Goal: Answer question/provide support

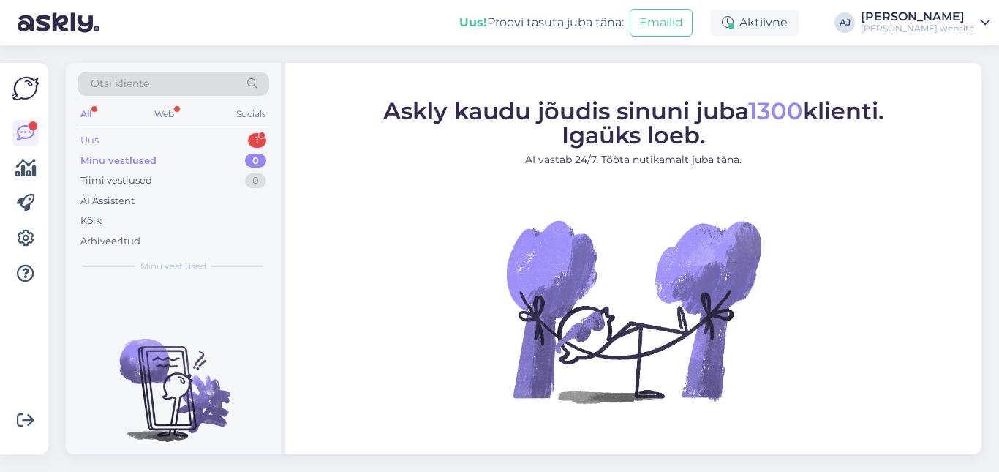
click at [94, 143] on div "Uus" at bounding box center [89, 140] width 18 height 15
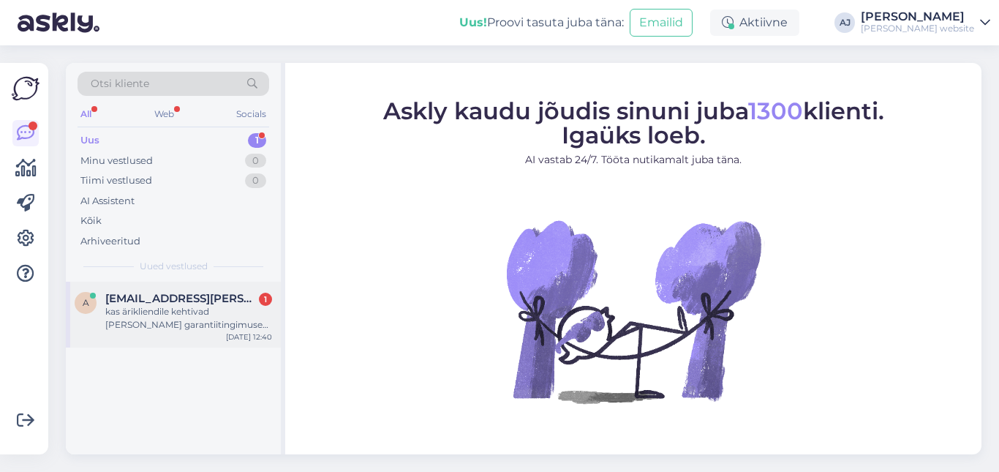
click at [147, 308] on div "kas ärikliendile kehtivad [PERSON_NAME] garantiitingimused kui erakliendile? (S…" at bounding box center [188, 318] width 167 height 26
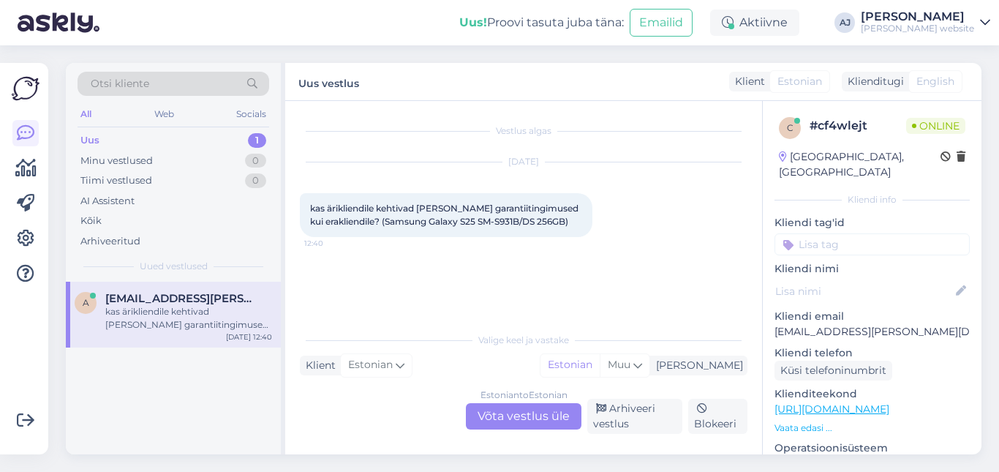
click at [503, 416] on div "Estonian to Estonian Võta vestlus üle" at bounding box center [524, 416] width 116 height 26
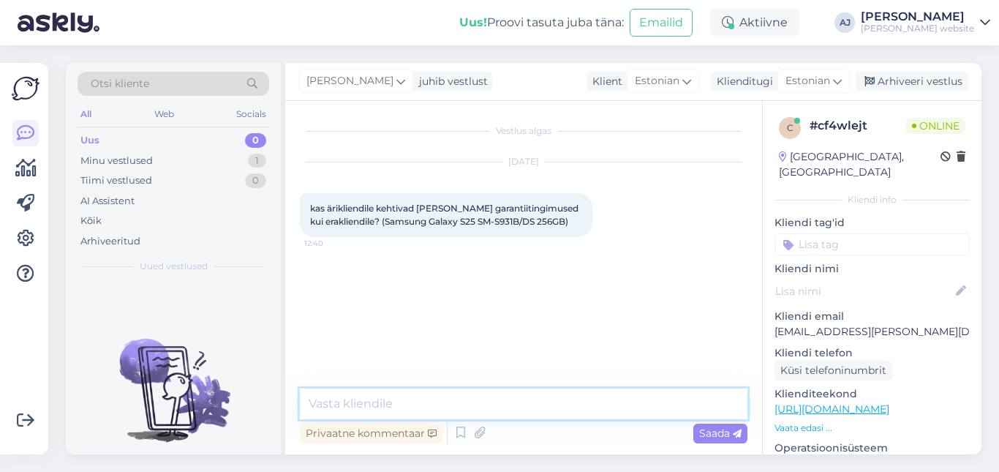
click at [329, 405] on textarea at bounding box center [523, 403] width 447 height 31
type textarea "Tere"
click at [706, 432] on span "Saada" at bounding box center [720, 432] width 42 height 13
click at [330, 401] on textarea at bounding box center [523, 403] width 447 height 31
type textarea "Jah, antud mudelile [PERSON_NAME]"
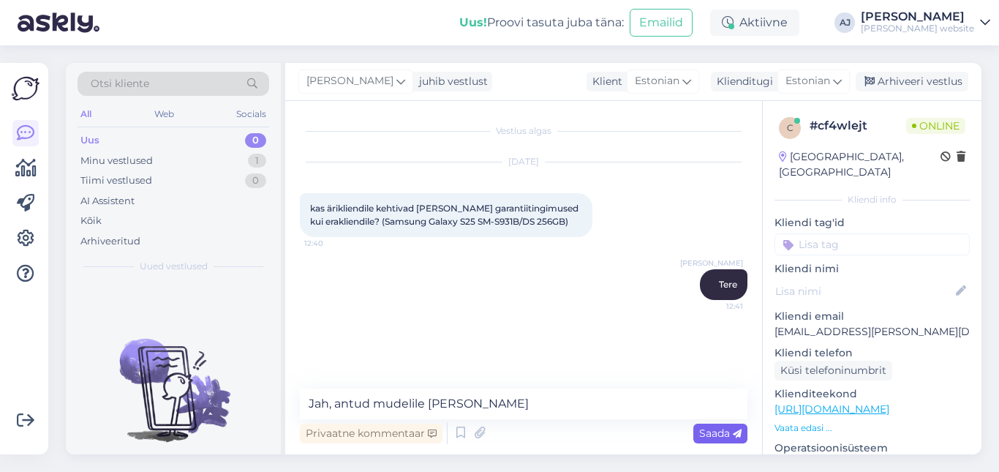
click at [698, 426] on div "Saada" at bounding box center [720, 433] width 54 height 20
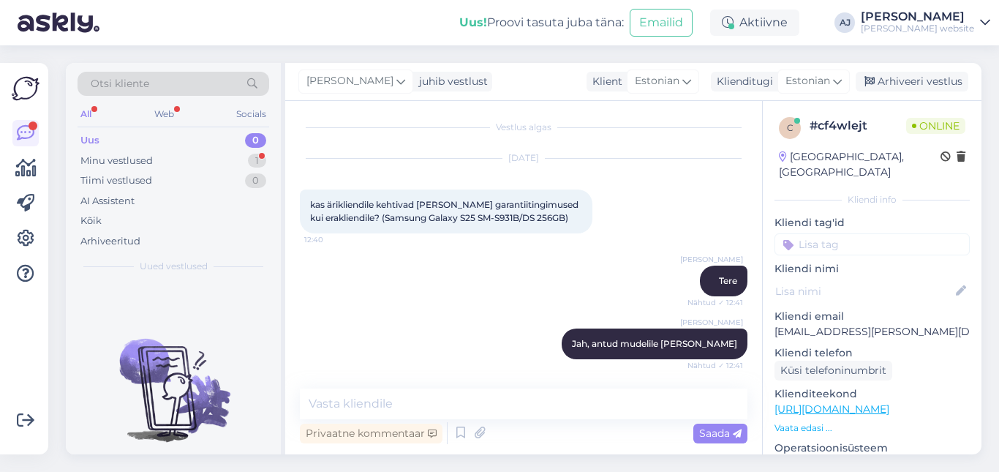
scroll to position [67, 0]
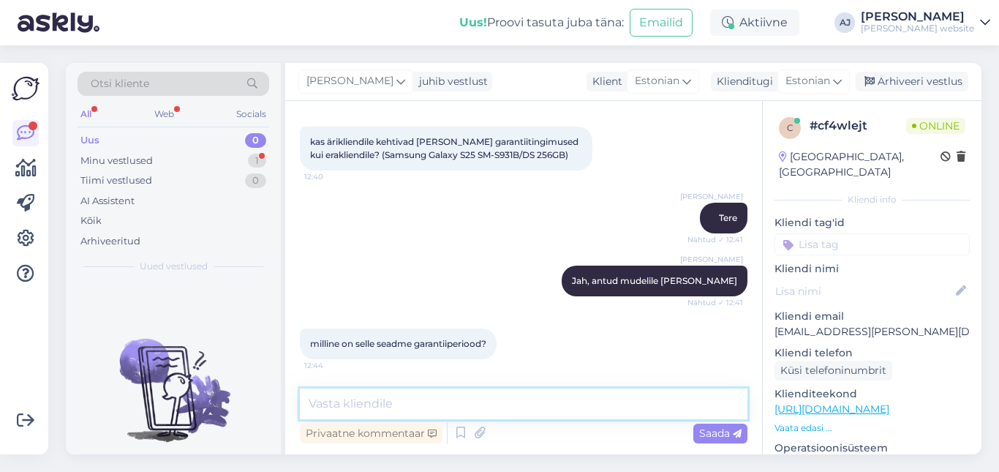
click at [339, 407] on textarea at bounding box center [523, 403] width 447 height 31
type textarea "24 kuud"
click at [695, 430] on div "Saada" at bounding box center [720, 433] width 54 height 20
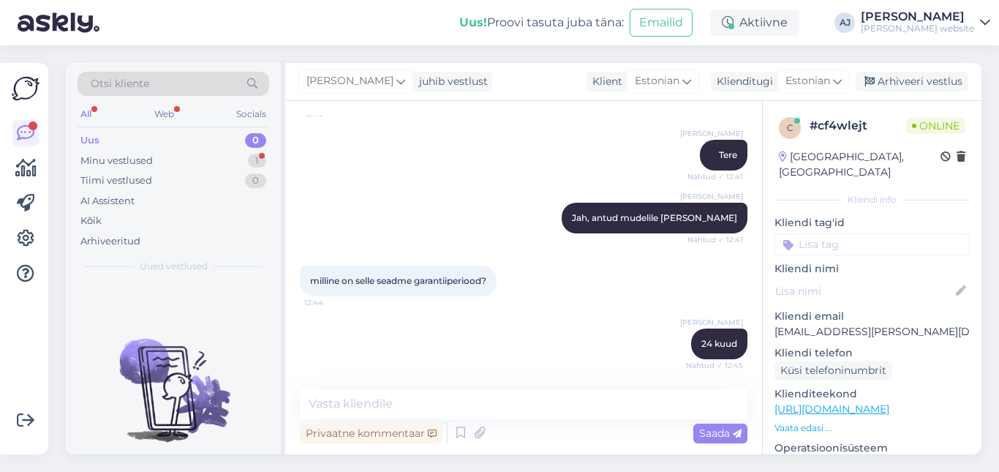
scroll to position [205, 0]
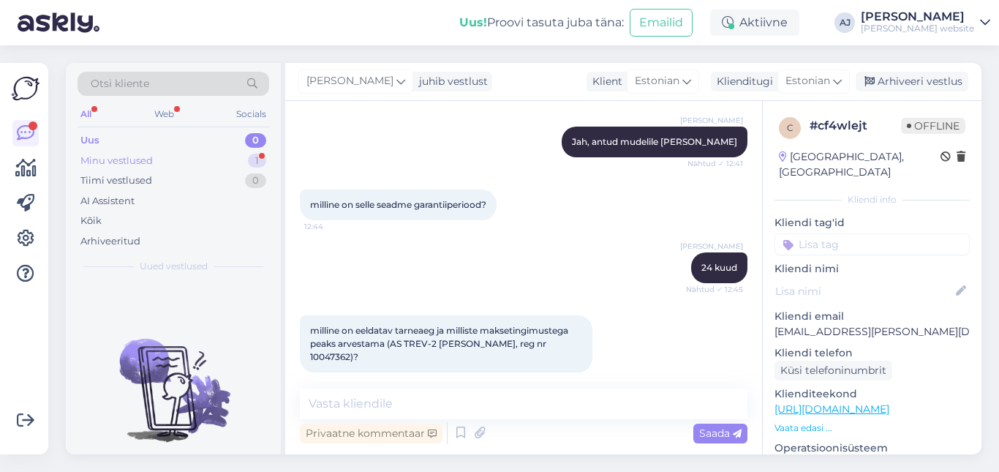
click at [143, 162] on div "Minu vestlused" at bounding box center [116, 161] width 72 height 15
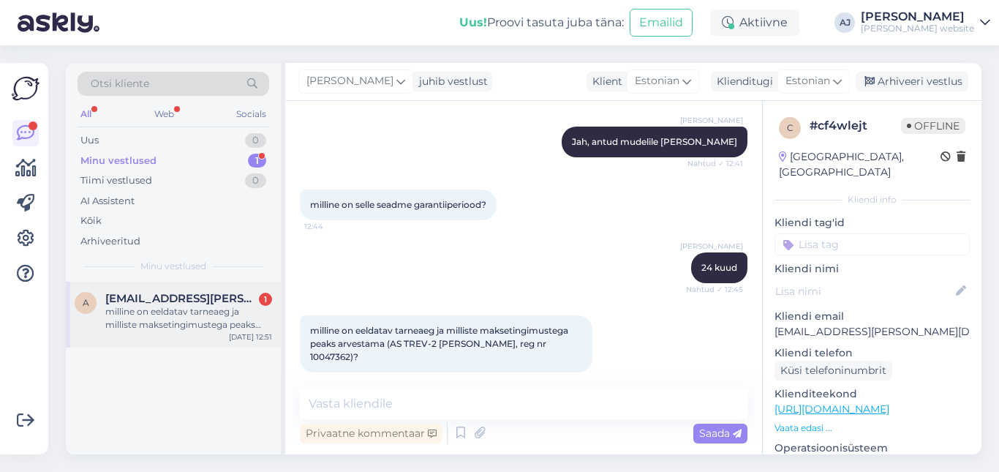
click at [174, 301] on span "[EMAIL_ADDRESS][PERSON_NAME][DOMAIN_NAME]" at bounding box center [181, 298] width 152 height 13
click at [349, 404] on textarea at bounding box center [523, 403] width 447 height 31
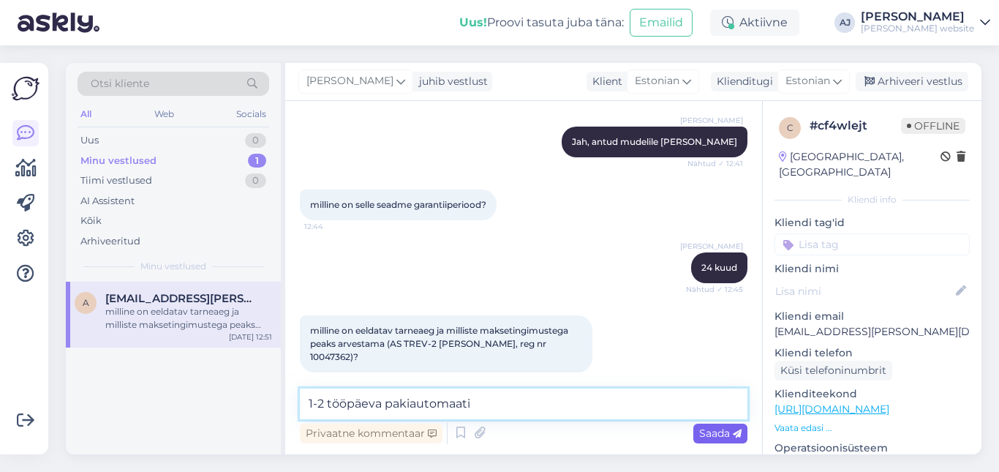
type textarea "1-2 tööpäeva pakiautomaati"
click at [727, 427] on span "Saada" at bounding box center [720, 432] width 42 height 13
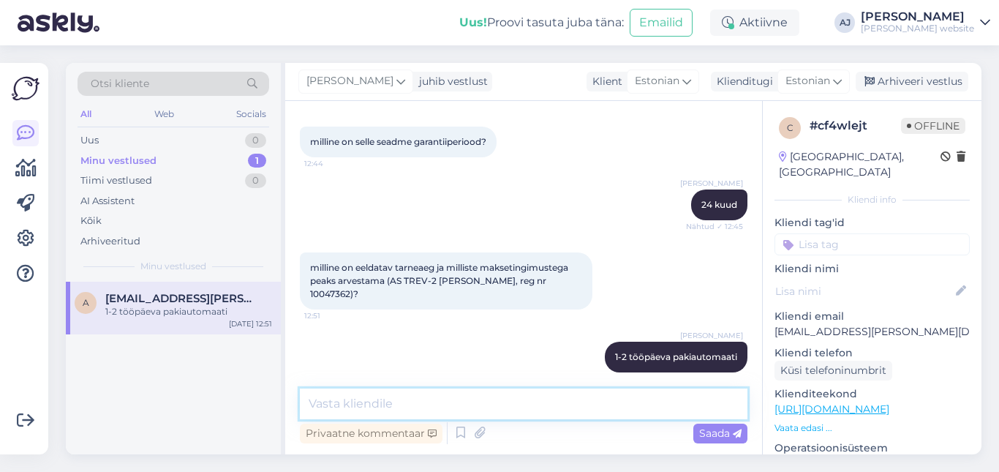
click at [348, 399] on textarea at bounding box center [523, 403] width 447 height 31
type textarea "Maksetähtaeg 7 tööpäeva"
click at [723, 434] on span "Saada" at bounding box center [720, 432] width 42 height 13
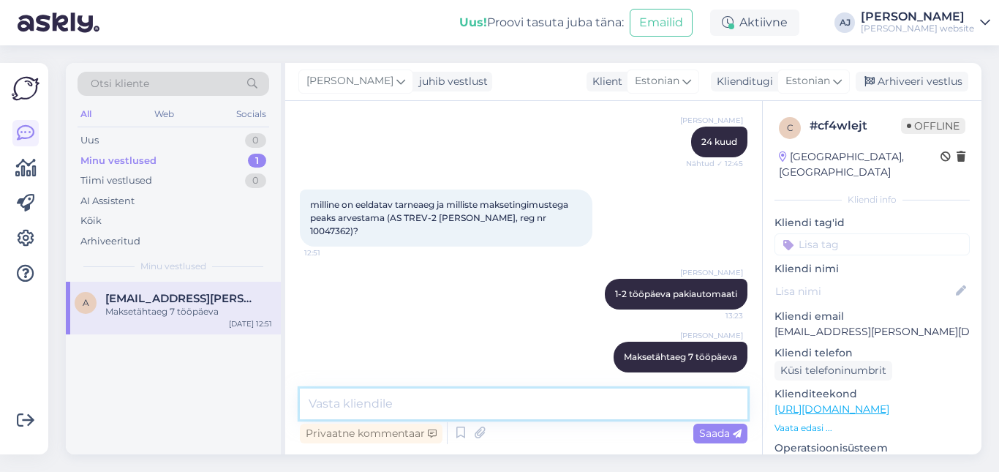
click at [344, 398] on textarea at bounding box center [523, 403] width 447 height 31
type textarea "[PERSON_NAME] väljastatakse [PERSON_NAME] laekumist"
click at [725, 431] on span "Saada" at bounding box center [720, 432] width 42 height 13
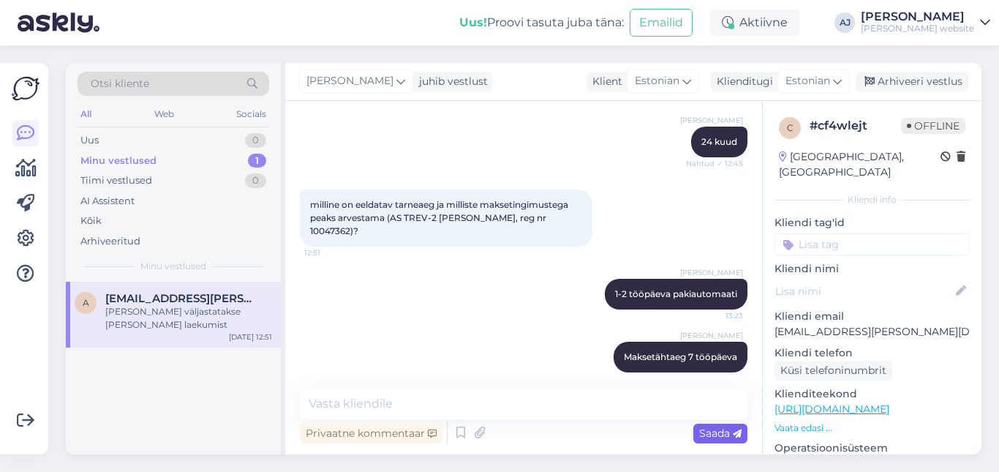
scroll to position [394, 0]
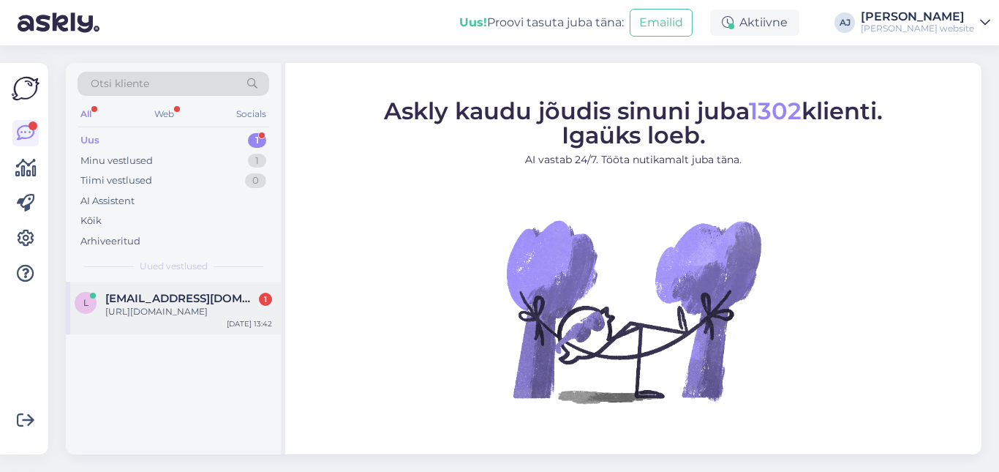
click at [140, 298] on span "luc@mail.org" at bounding box center [181, 298] width 152 height 13
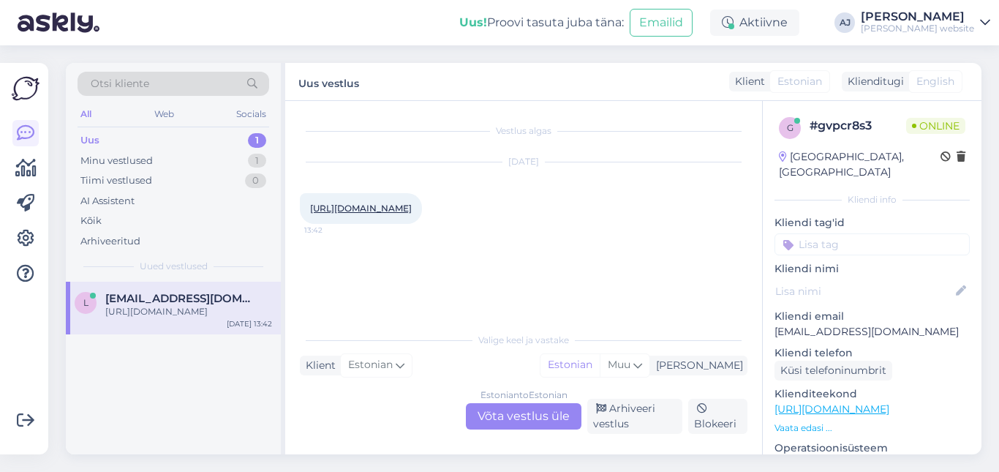
click at [521, 415] on div "Estonian to Estonian Võta vestlus üle" at bounding box center [524, 416] width 116 height 26
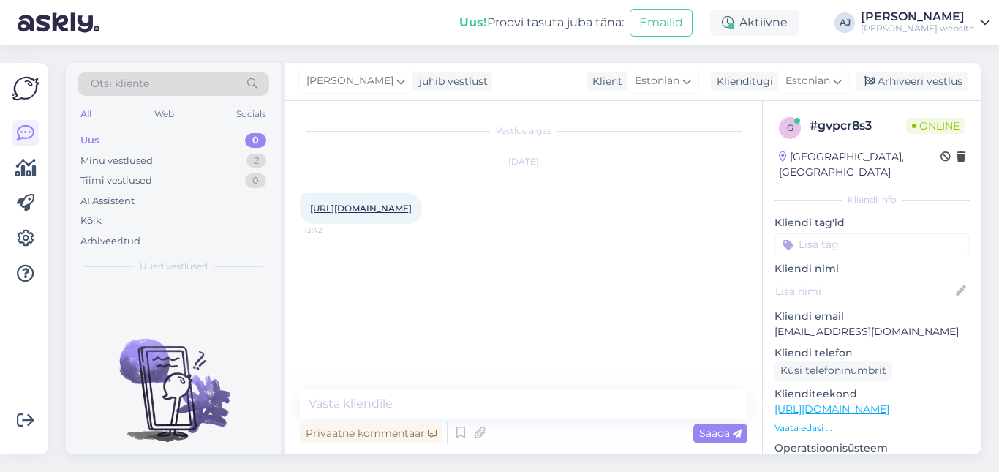
click at [412, 214] on link "https://www.welectronics.com/shop/gsm-phones/xiaomi/xiaomi-redmi-15c-4g-25078ra…" at bounding box center [361, 208] width 102 height 11
click at [342, 398] on textarea at bounding box center [523, 403] width 447 height 31
paste textarea "https://www.mi.com/bd/product/redmi-15c/specs"
type textarea "https://www.mi.com/bd/product/redmi-15c/specs"
click at [720, 434] on span "Saada" at bounding box center [720, 432] width 42 height 13
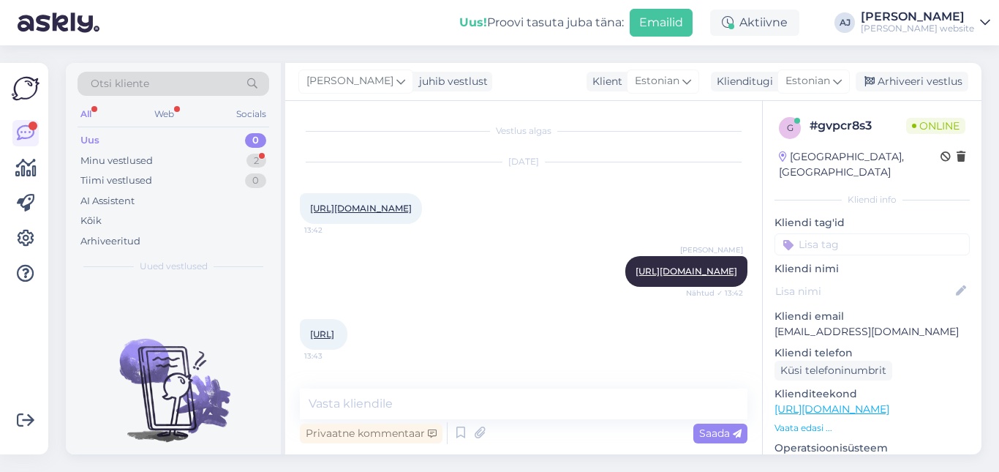
scroll to position [30, 0]
click at [334, 339] on link "https://mi.md/product/xiaomi-redmi-15c-4128-gb-orange" at bounding box center [322, 333] width 24 height 11
click at [354, 407] on textarea at bounding box center [523, 403] width 447 height 31
paste textarea "https://mi-home.ee/products/redmi-15c?srsltid=AfmBOooj9RgwrNYpDInGiKHWv06gkmU0c…"
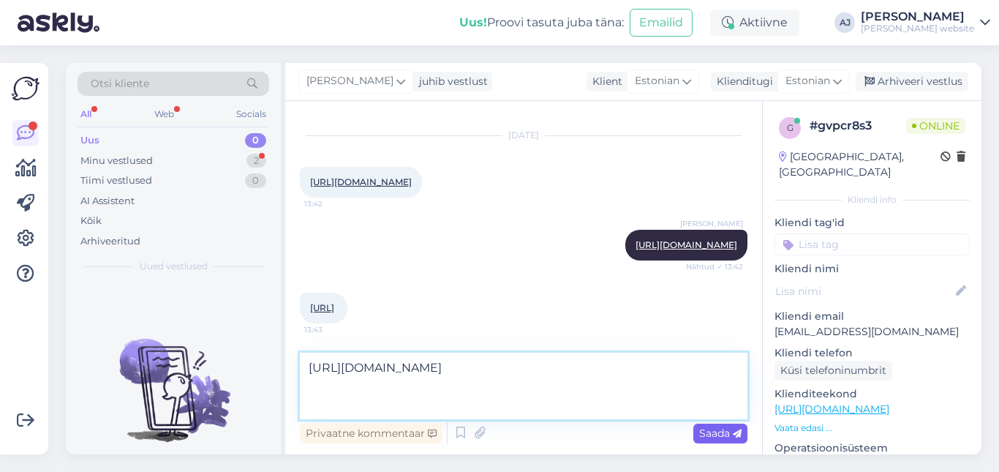
type textarea "https://mi-home.ee/products/redmi-15c?srsltid=AfmBOooj9RgwrNYpDInGiKHWv06gkmU0c…"
click at [722, 433] on span "Saada" at bounding box center [720, 432] width 42 height 13
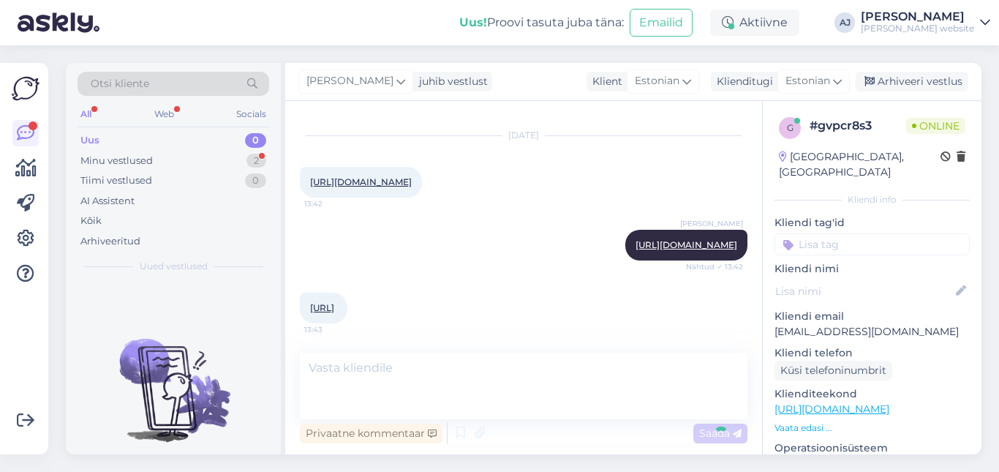
scroll to position [119, 0]
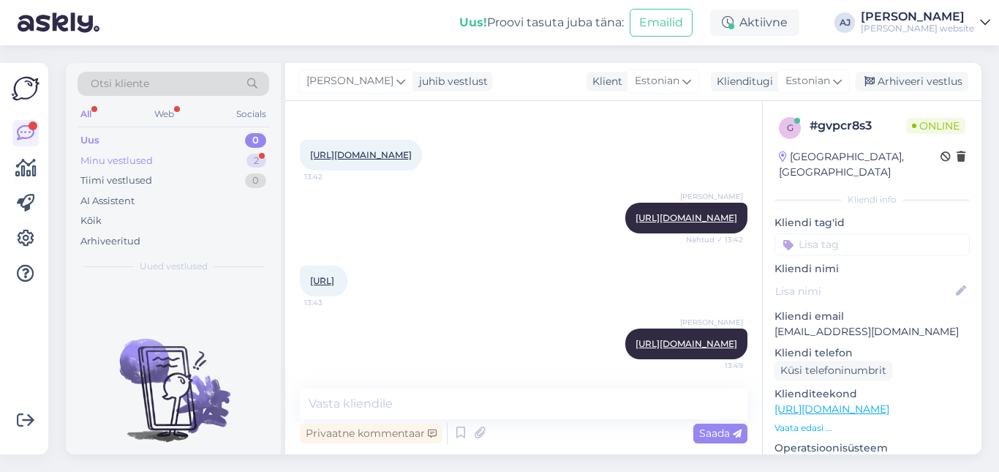
click at [104, 154] on div "Minu vestlused" at bounding box center [116, 161] width 72 height 15
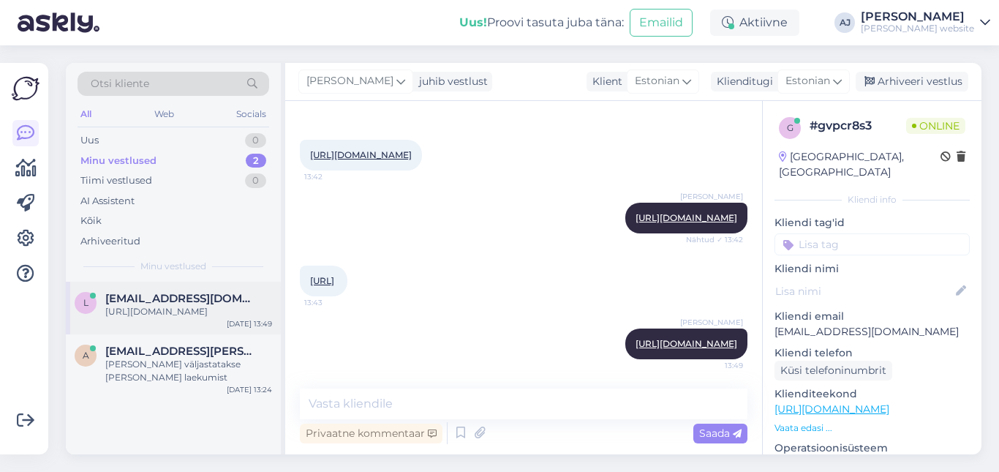
click at [140, 304] on span "luc@mail.org" at bounding box center [181, 298] width 152 height 13
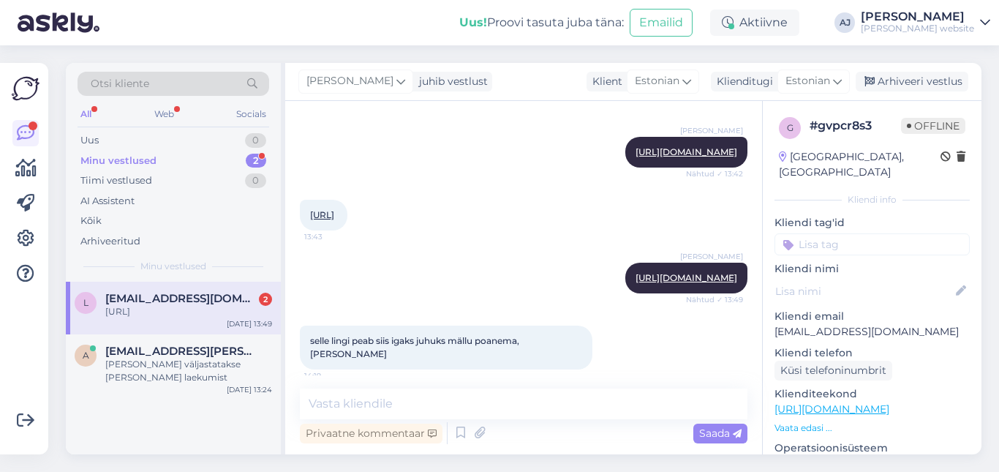
scroll to position [245, 0]
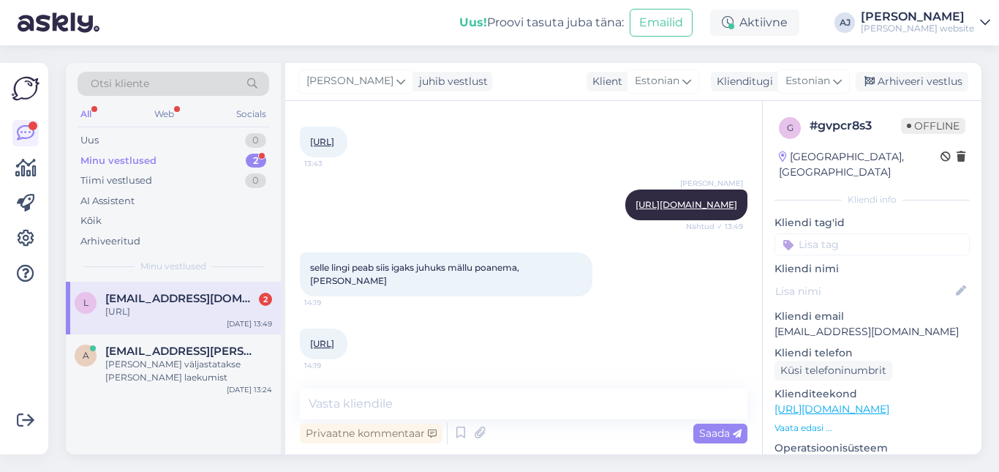
drag, startPoint x: 148, startPoint y: 295, endPoint x: 155, endPoint y: 296, distance: 7.3
click at [148, 296] on span "luc@mail.org" at bounding box center [181, 298] width 152 height 13
click at [341, 401] on textarea at bounding box center [523, 403] width 447 height 31
type textarea "Just, pane endale mällu :)"
click at [719, 428] on span "Saada" at bounding box center [720, 432] width 42 height 13
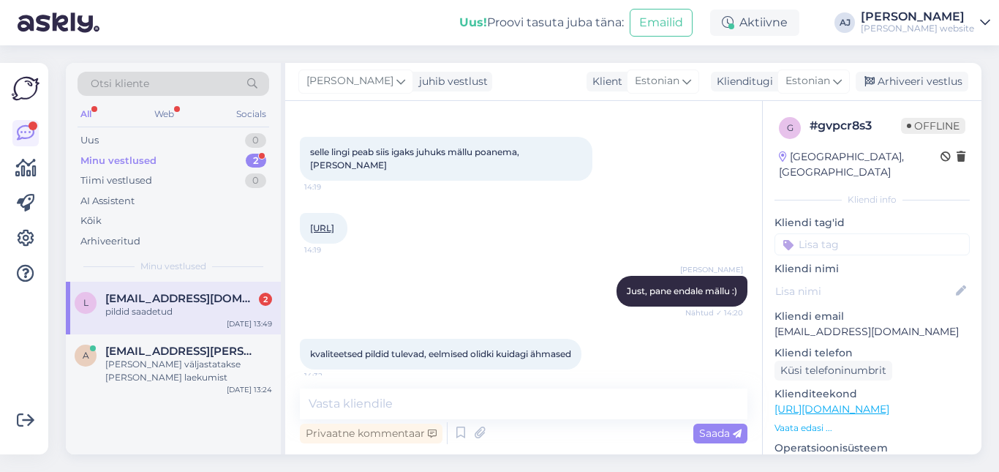
scroll to position [434, 0]
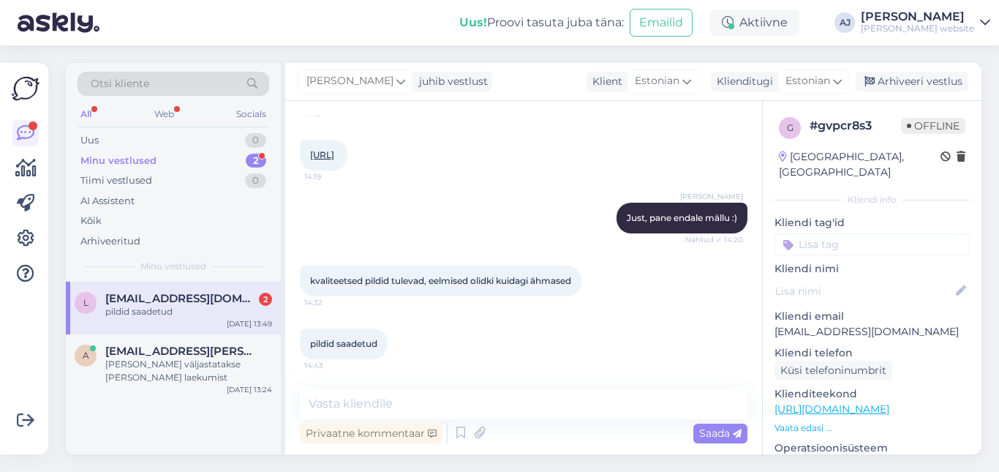
click at [151, 314] on div "pildid saadetud" at bounding box center [188, 311] width 167 height 13
click at [331, 403] on textarea at bounding box center [523, 403] width 447 height 31
type textarea "Tänud"
drag, startPoint x: 714, startPoint y: 428, endPoint x: 708, endPoint y: 423, distance: 8.3
click at [716, 428] on span "Saada" at bounding box center [720, 432] width 42 height 13
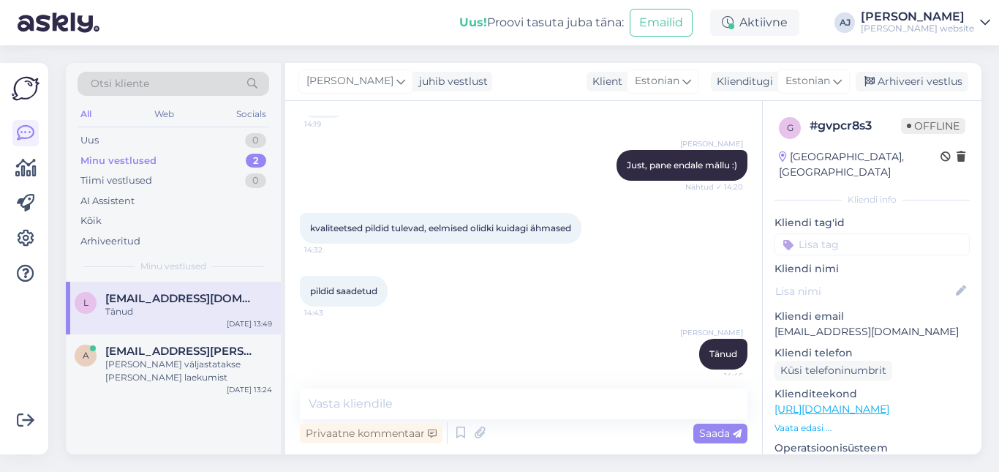
scroll to position [496, 0]
